Goal: Task Accomplishment & Management: Manage account settings

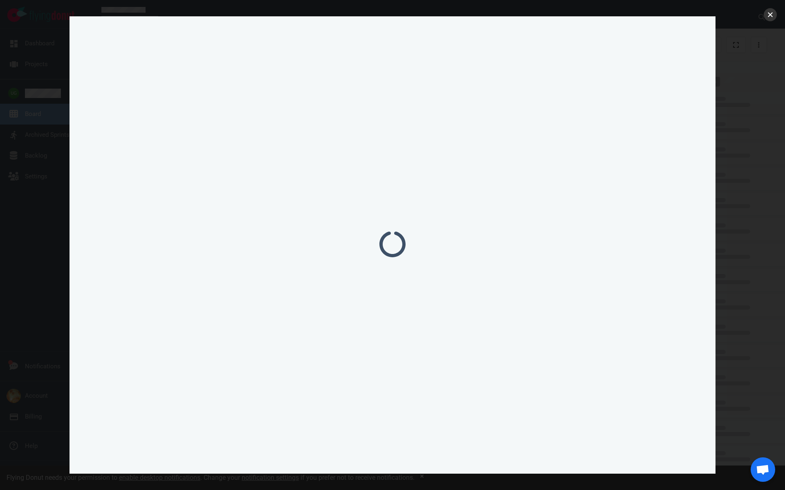
click at [769, 19] on button "close" at bounding box center [769, 14] width 13 height 13
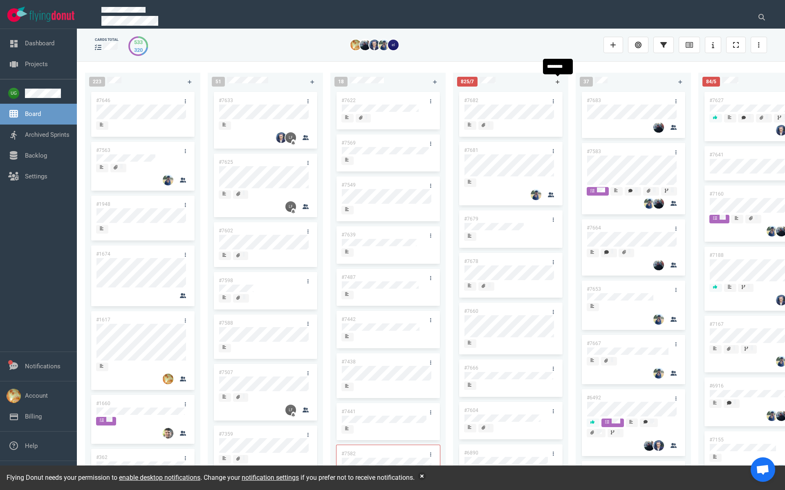
click at [556, 81] on icon at bounding box center [557, 82] width 4 height 4
click at [468, 98] on link "#7684" at bounding box center [471, 101] width 14 height 6
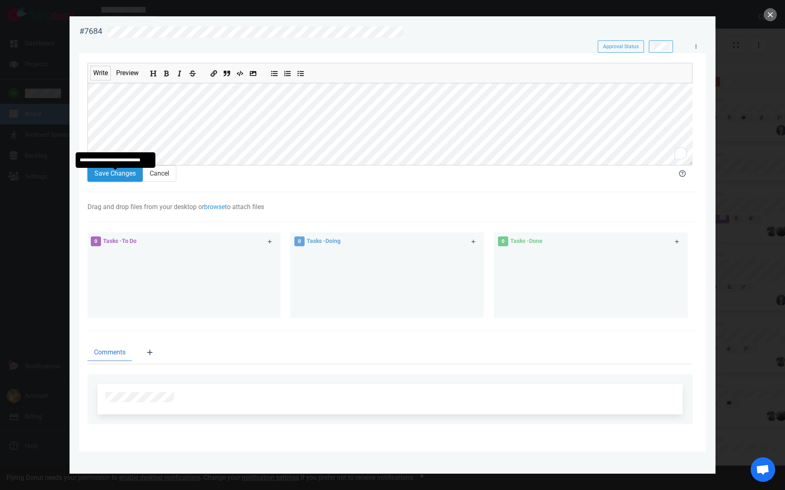
click at [121, 177] on button "Save Changes" at bounding box center [114, 174] width 55 height 16
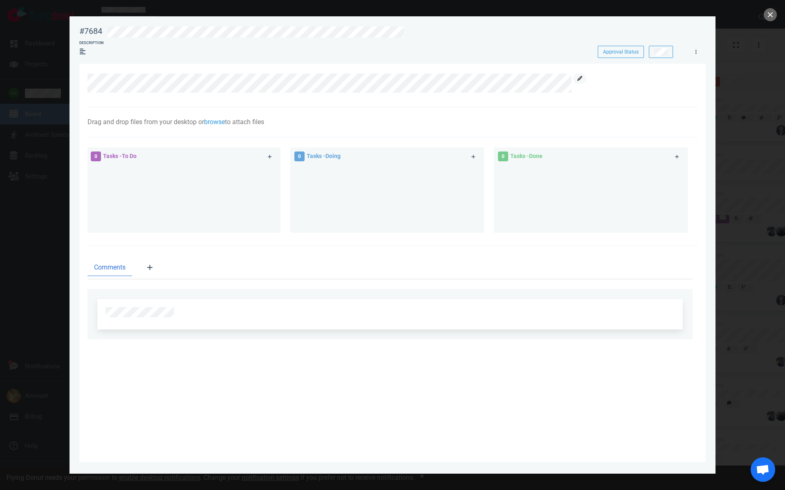
click at [576, 80] on link at bounding box center [579, 79] width 13 height 10
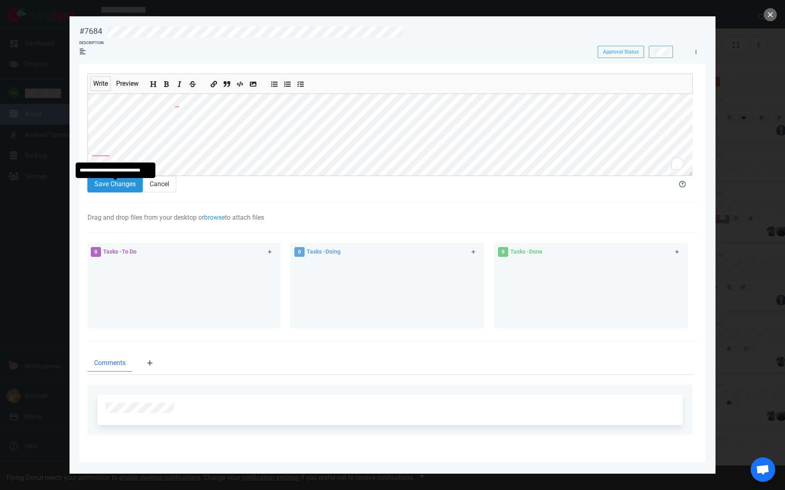
click at [127, 192] on button "Save Changes" at bounding box center [114, 184] width 55 height 16
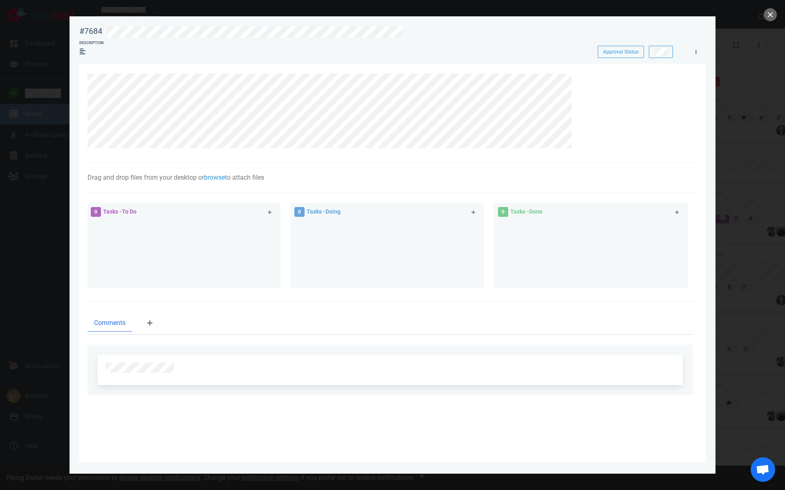
click at [693, 51] on link at bounding box center [695, 52] width 13 height 10
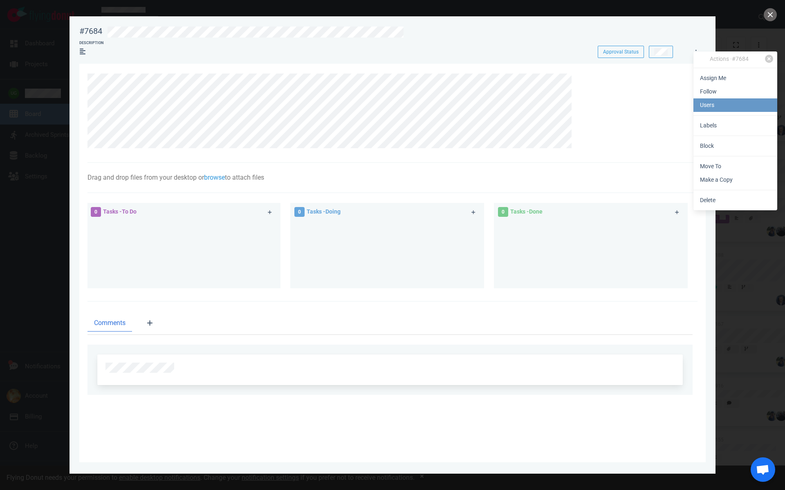
click at [705, 105] on link "Users" at bounding box center [735, 104] width 84 height 13
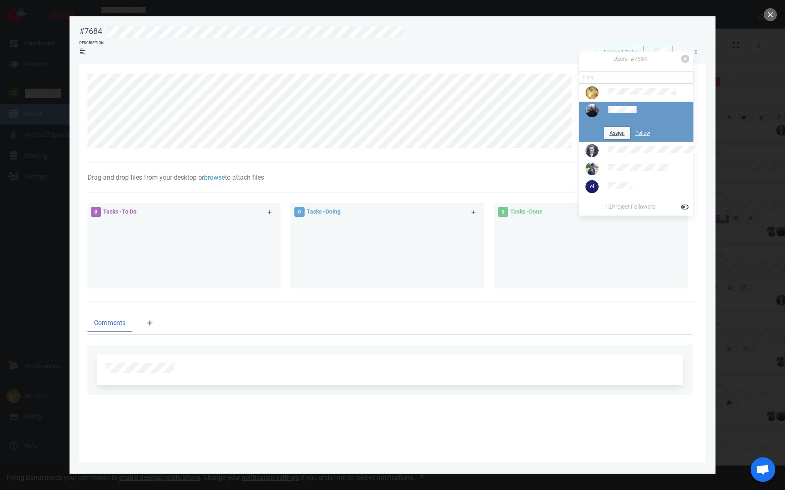
click at [613, 135] on button "Assign" at bounding box center [617, 133] width 26 height 12
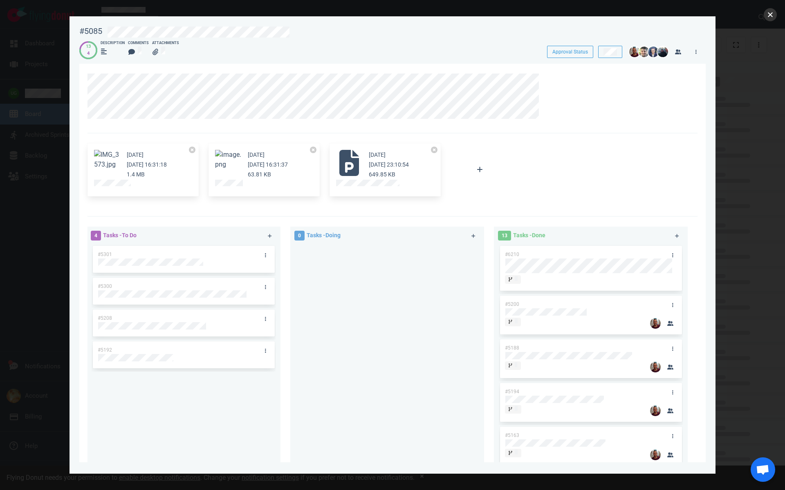
click at [773, 16] on button "close" at bounding box center [769, 14] width 13 height 13
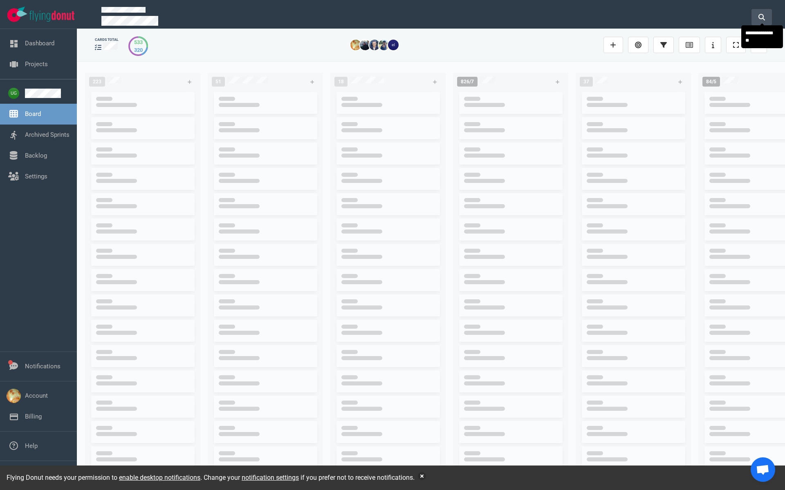
click at [754, 19] on button at bounding box center [761, 17] width 20 height 16
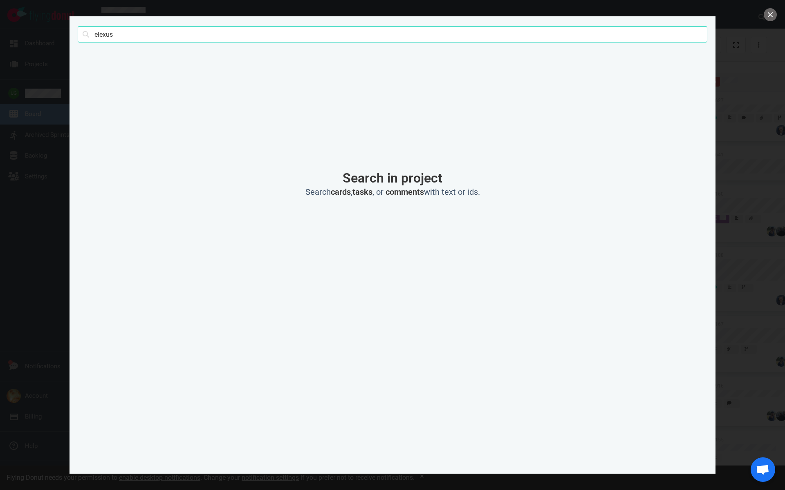
type input "elexus"
click button "Search" at bounding box center [0, 0] width 0 height 0
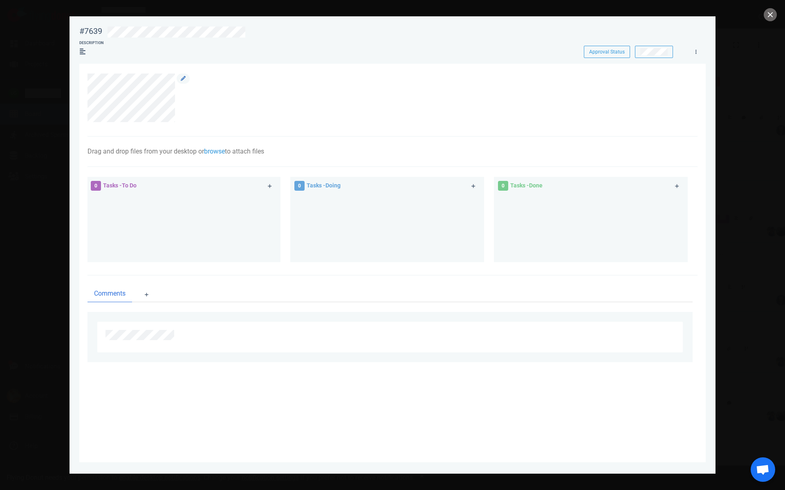
click at [96, 103] on div at bounding box center [387, 98] width 601 height 49
drag, startPoint x: 184, startPoint y: 117, endPoint x: 85, endPoint y: 75, distance: 107.7
click at [85, 75] on section "Drag and drop files from your desktop or browse to attach files Attach Files Co…" at bounding box center [392, 263] width 626 height 399
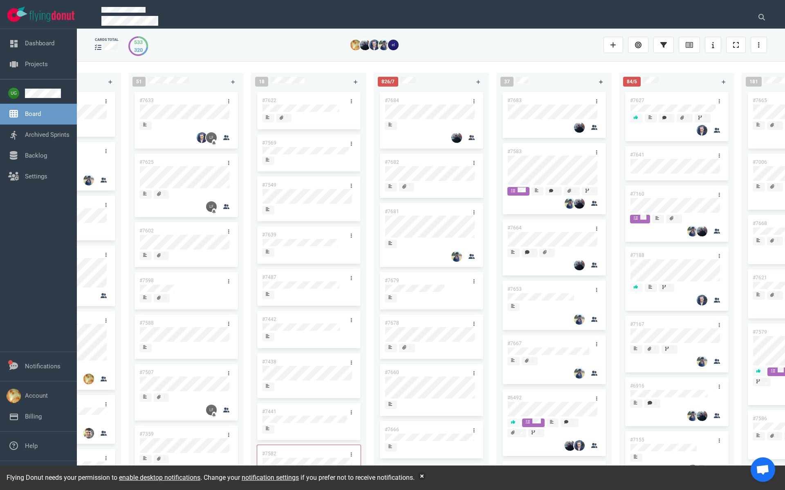
scroll to position [0, 80]
click at [602, 80] on icon at bounding box center [600, 82] width 4 height 5
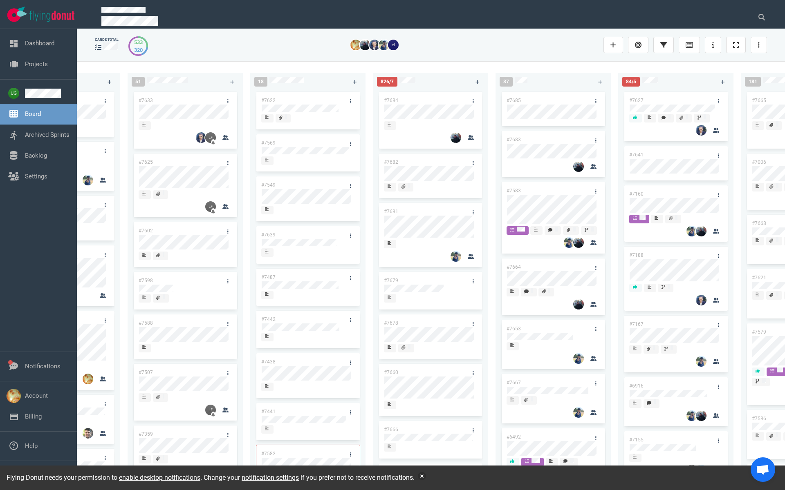
click at [512, 101] on link "#7685" at bounding box center [513, 101] width 14 height 6
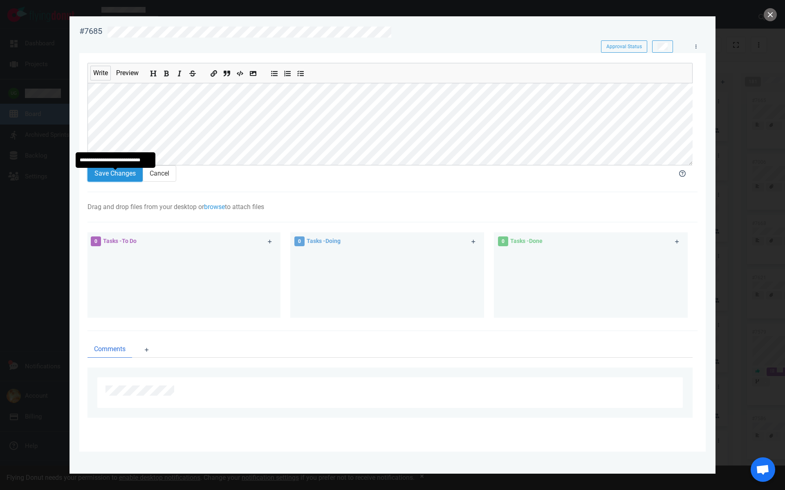
click at [122, 180] on button "Save Changes" at bounding box center [114, 174] width 55 height 16
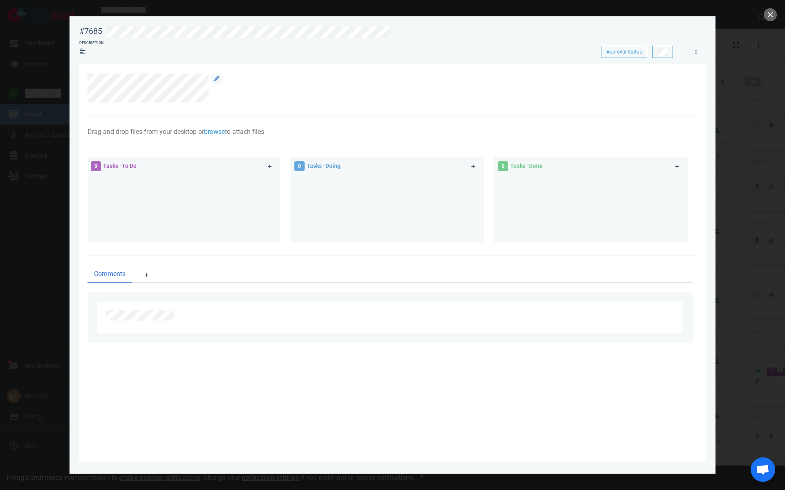
click at [297, 86] on div at bounding box center [387, 88] width 601 height 29
click at [220, 81] on link at bounding box center [216, 79] width 13 height 10
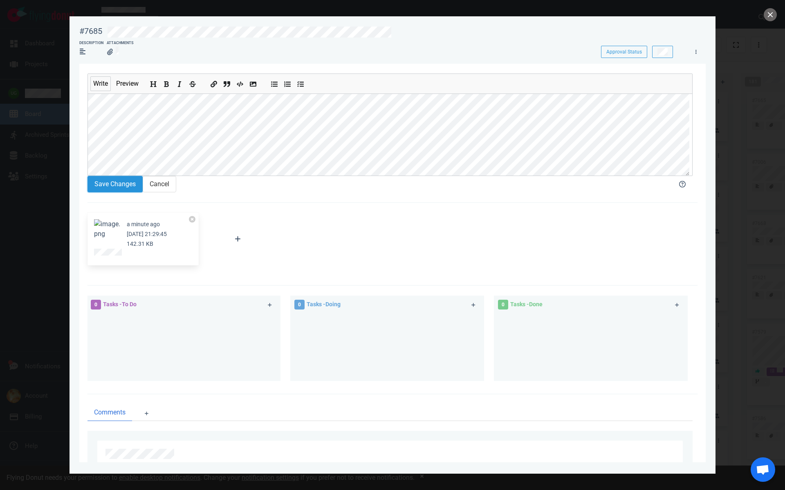
click at [110, 184] on button "Save Changes" at bounding box center [114, 184] width 55 height 16
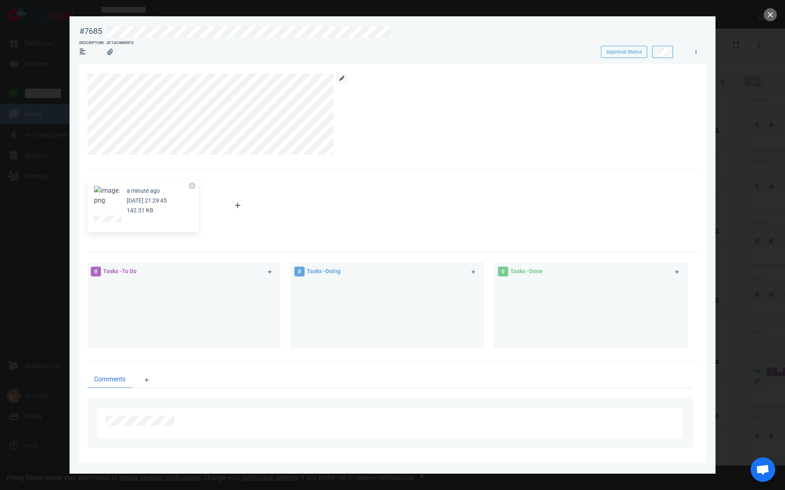
click at [343, 80] on icon at bounding box center [341, 78] width 5 height 5
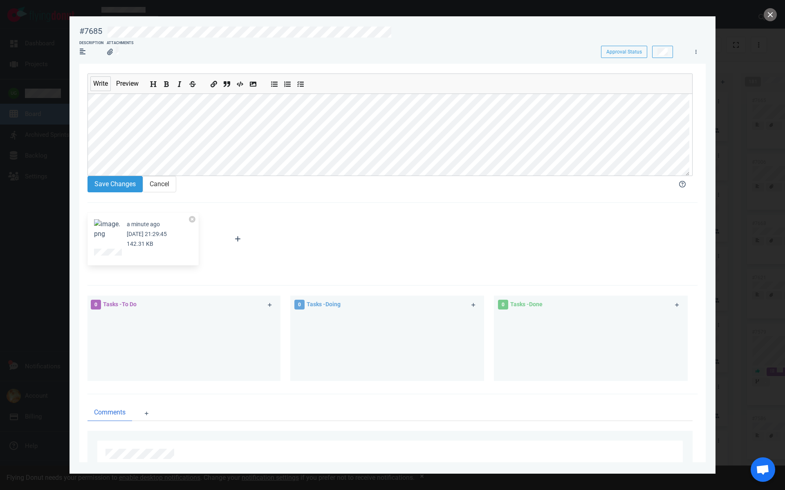
scroll to position [39, 0]
click at [116, 183] on button "Save Changes" at bounding box center [114, 184] width 55 height 16
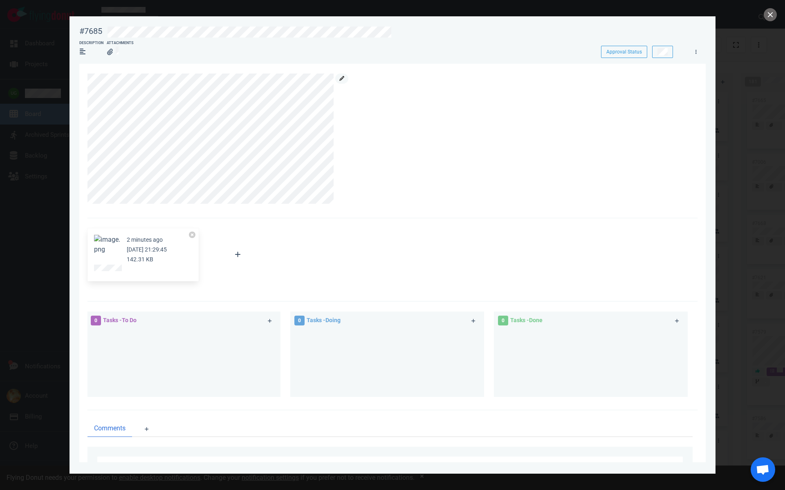
click at [343, 78] on icon at bounding box center [341, 78] width 5 height 5
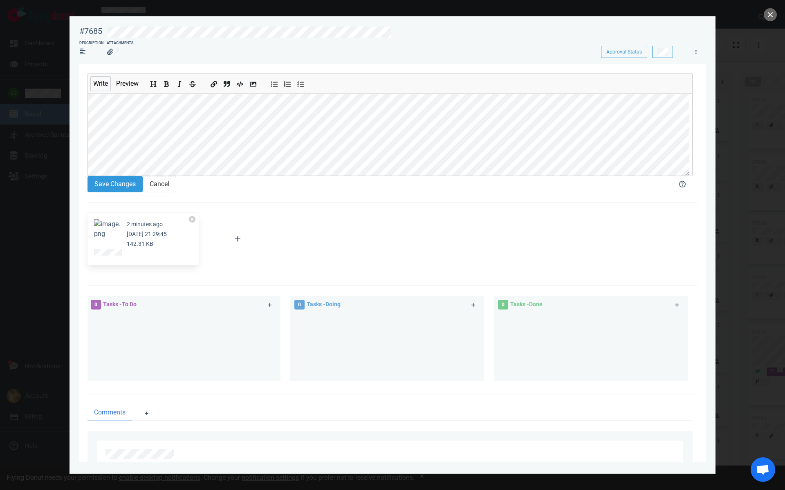
scroll to position [88, 0]
click at [125, 186] on button "Save Changes" at bounding box center [114, 184] width 55 height 16
